Goal: Navigation & Orientation: Find specific page/section

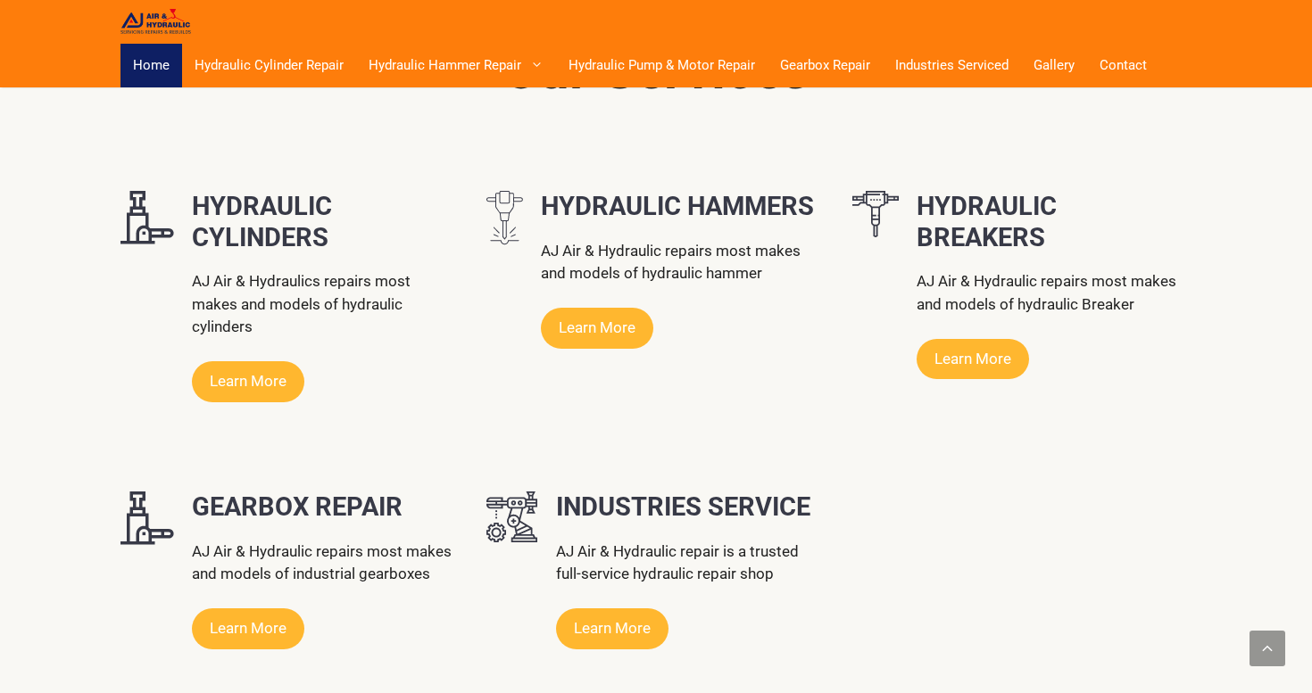
scroll to position [1114, 0]
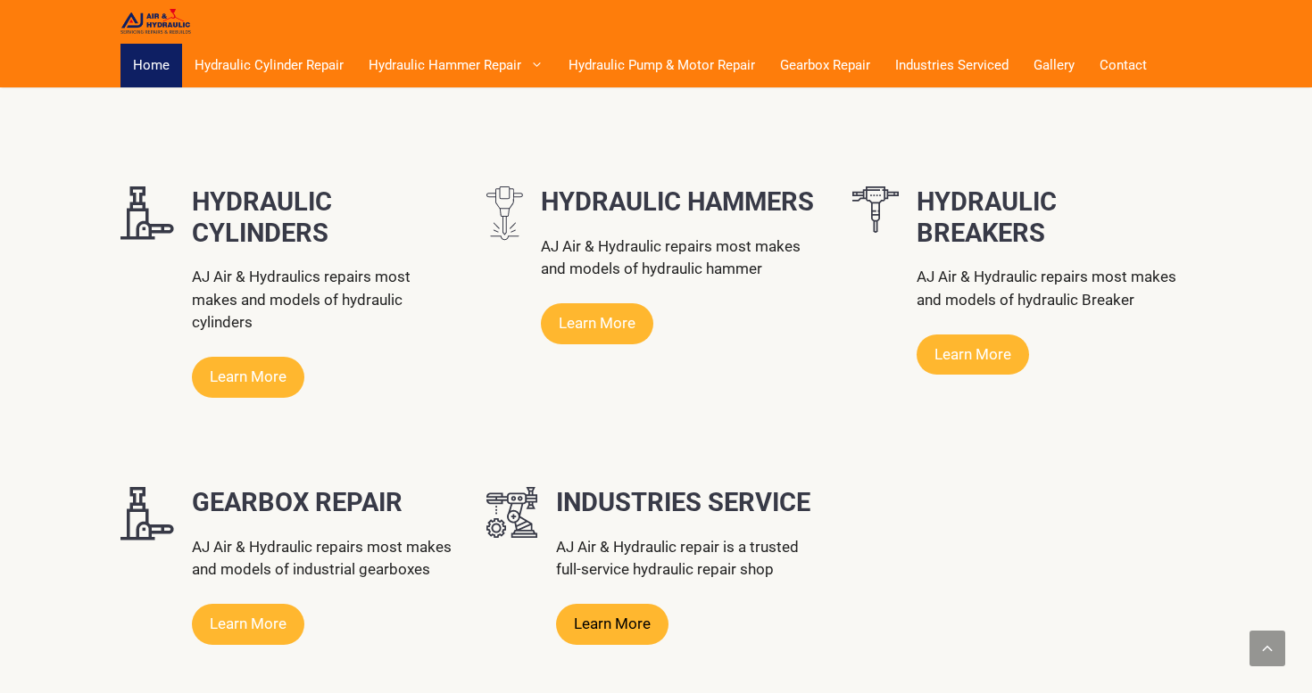
click at [650, 604] on link "Learn More" at bounding box center [612, 624] width 112 height 41
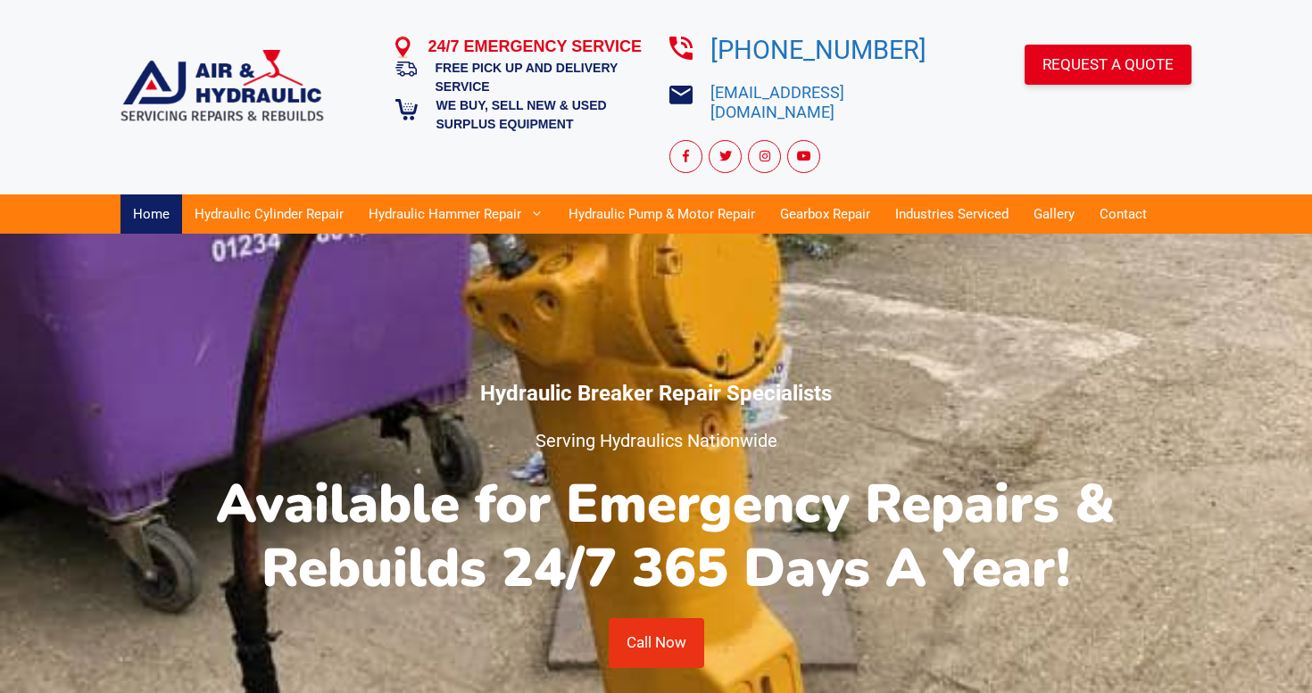
scroll to position [0, 0]
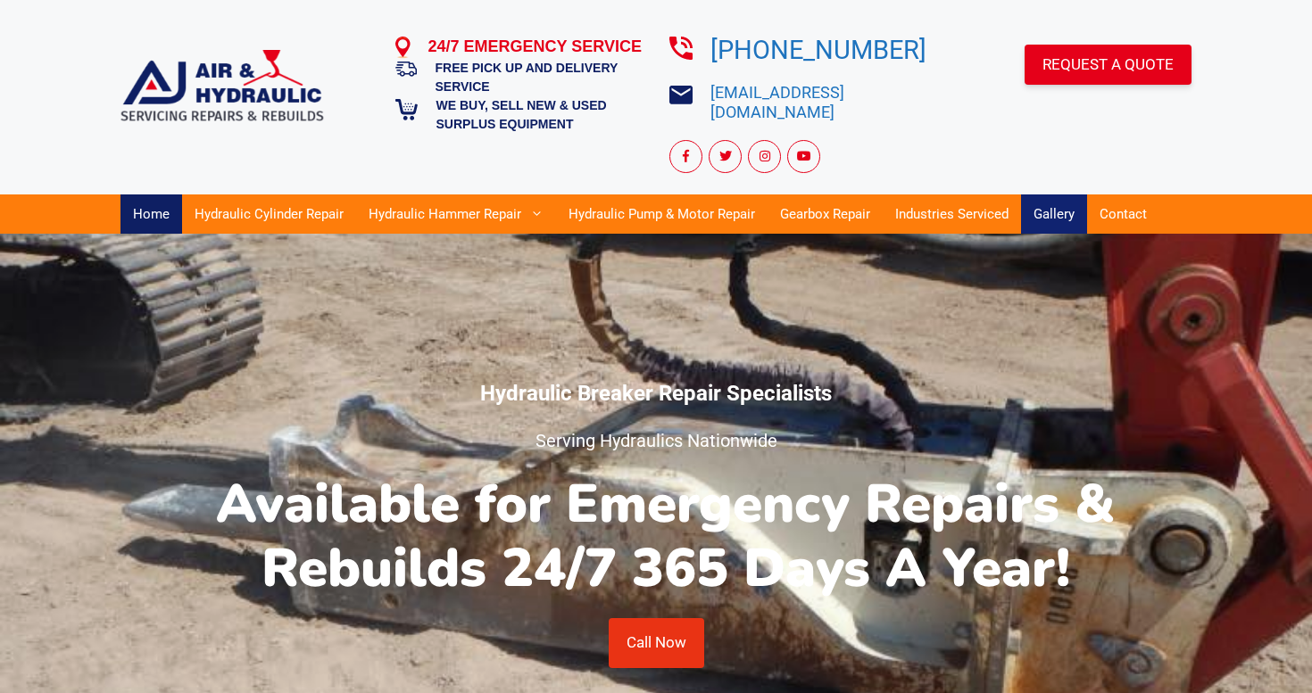
click at [1052, 195] on link "Gallery" at bounding box center [1054, 214] width 66 height 39
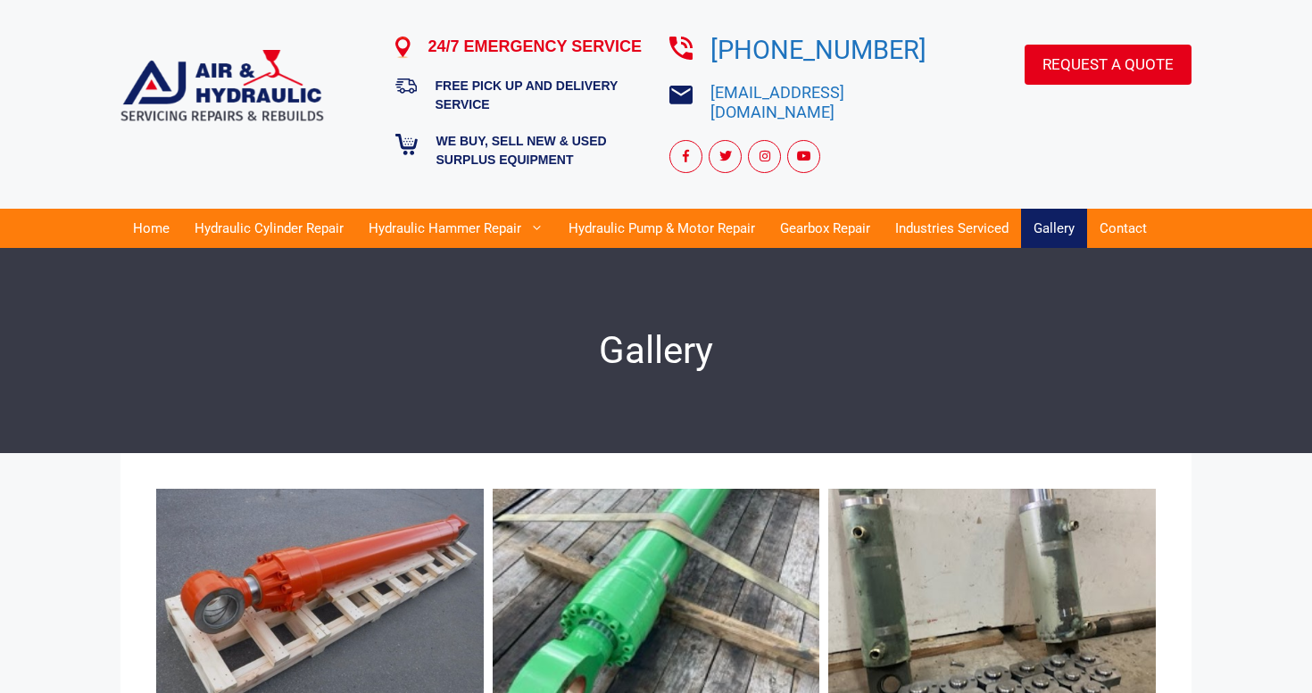
click at [216, 63] on img at bounding box center [221, 87] width 203 height 75
